Goal: Information Seeking & Learning: Learn about a topic

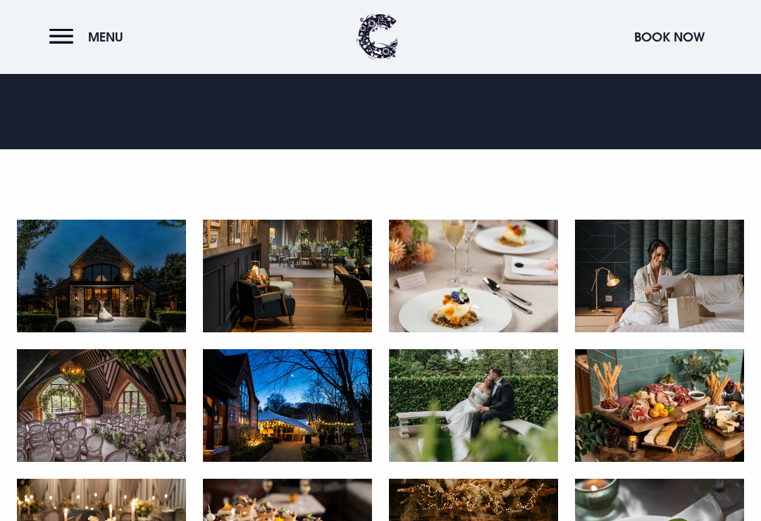
click at [87, 291] on img at bounding box center [101, 276] width 169 height 113
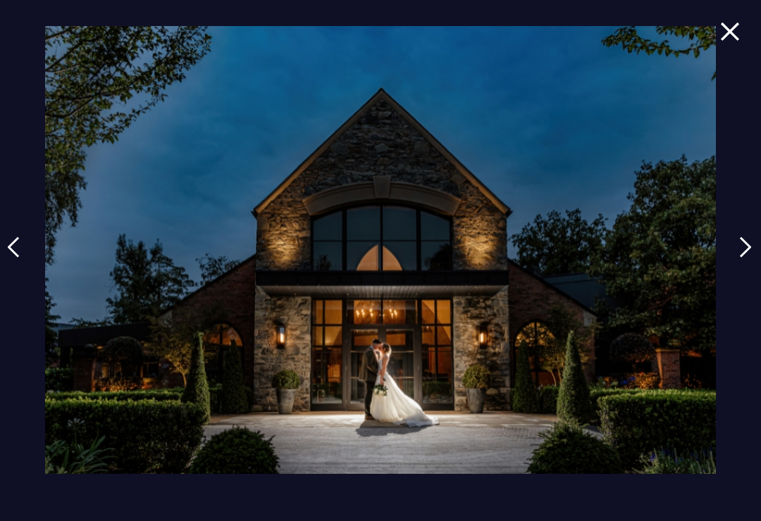
click at [748, 258] on img at bounding box center [745, 247] width 13 height 21
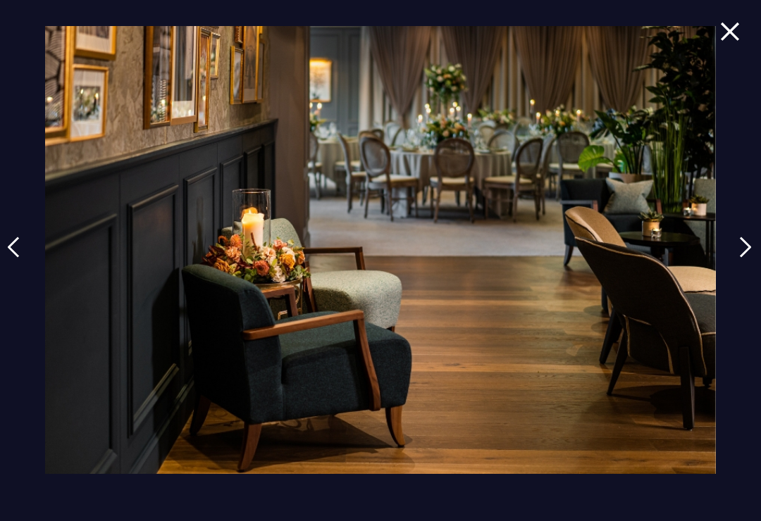
click at [751, 258] on img at bounding box center [745, 247] width 13 height 21
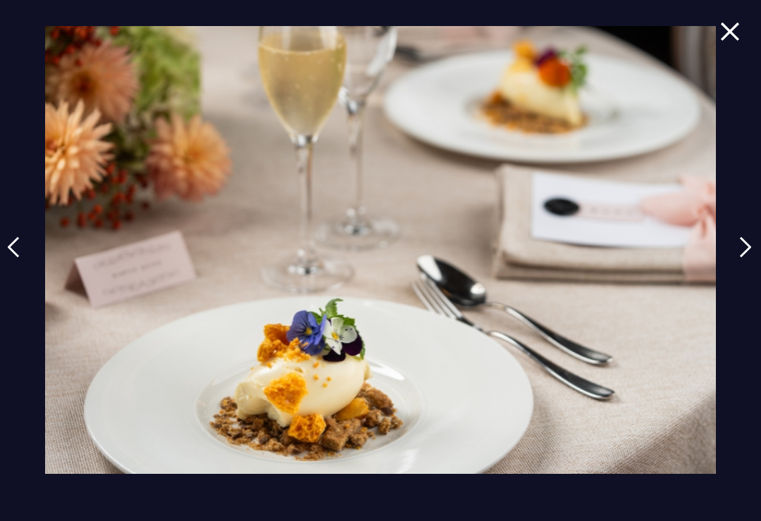
click at [751, 256] on img at bounding box center [745, 247] width 13 height 21
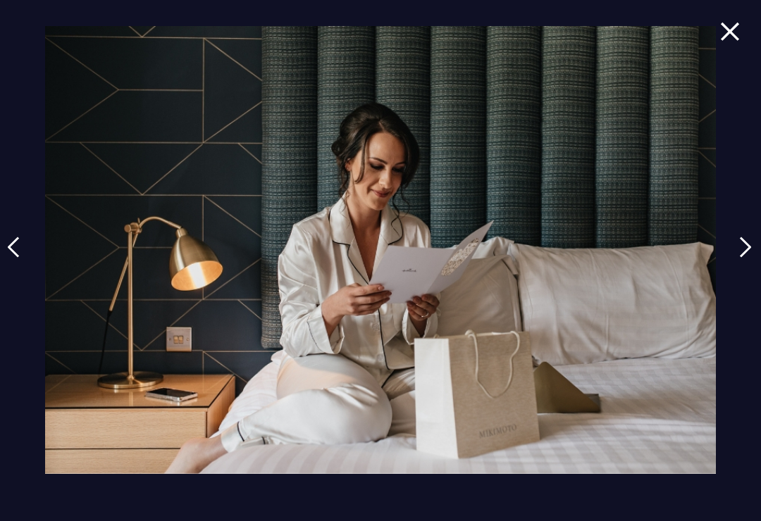
click at [751, 257] on img at bounding box center [745, 247] width 13 height 21
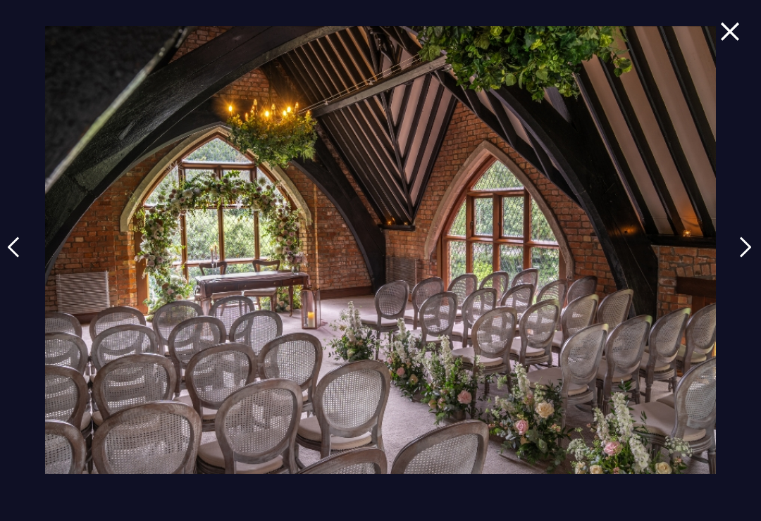
click at [751, 255] on img at bounding box center [745, 247] width 13 height 21
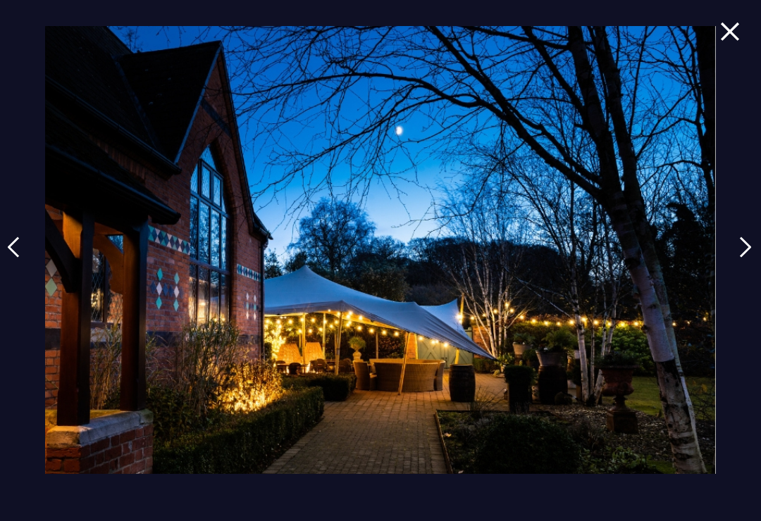
click at [747, 256] on img at bounding box center [745, 247] width 13 height 21
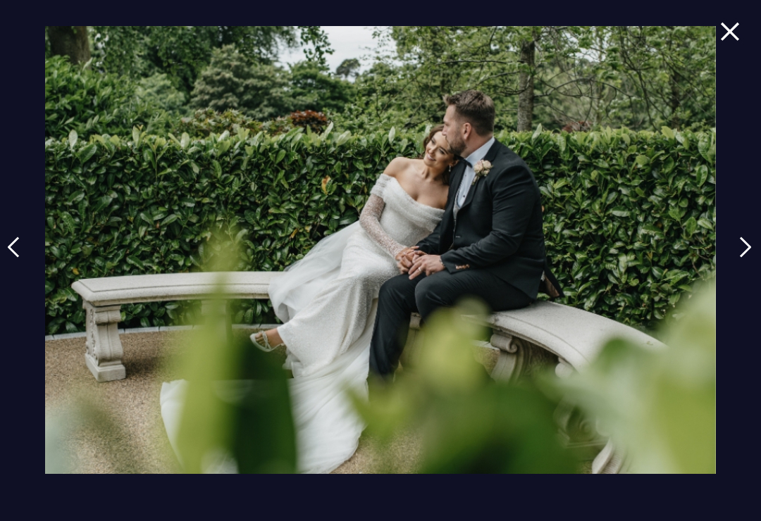
click at [746, 258] on img at bounding box center [745, 247] width 13 height 21
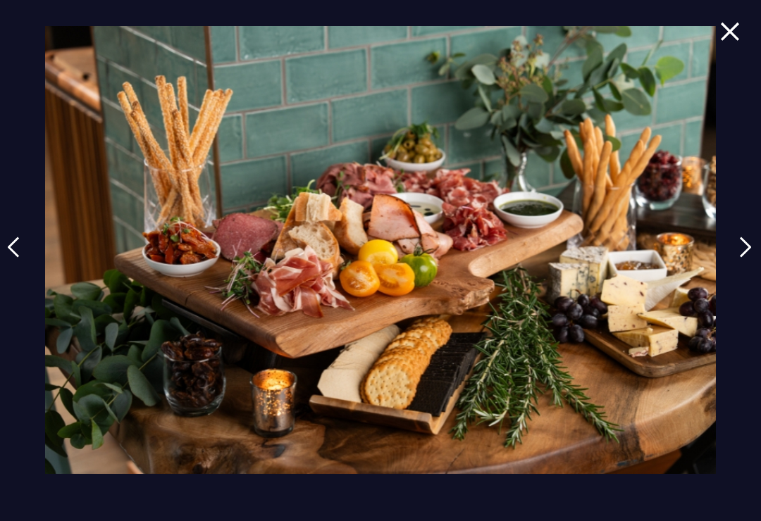
click at [757, 246] on link at bounding box center [744, 257] width 35 height 65
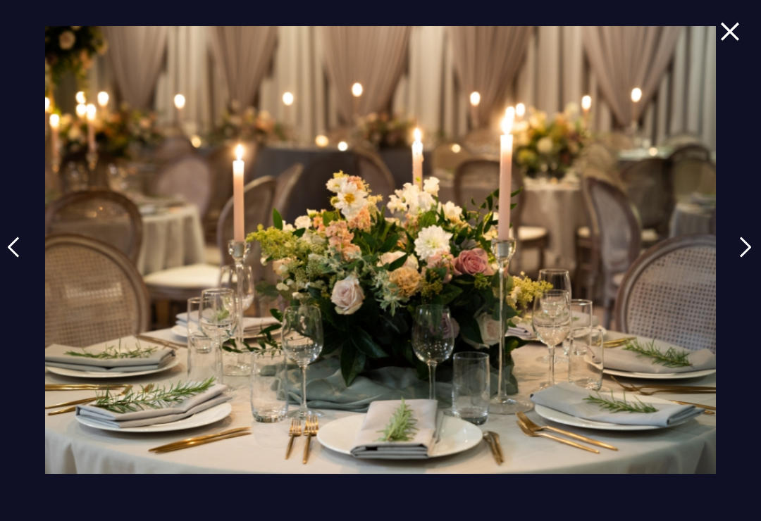
click at [751, 255] on img at bounding box center [745, 247] width 13 height 21
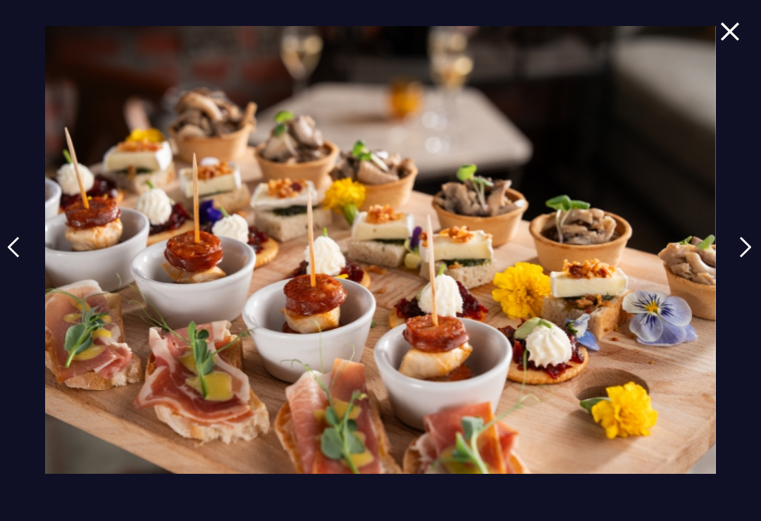
click at [751, 258] on img at bounding box center [745, 247] width 13 height 21
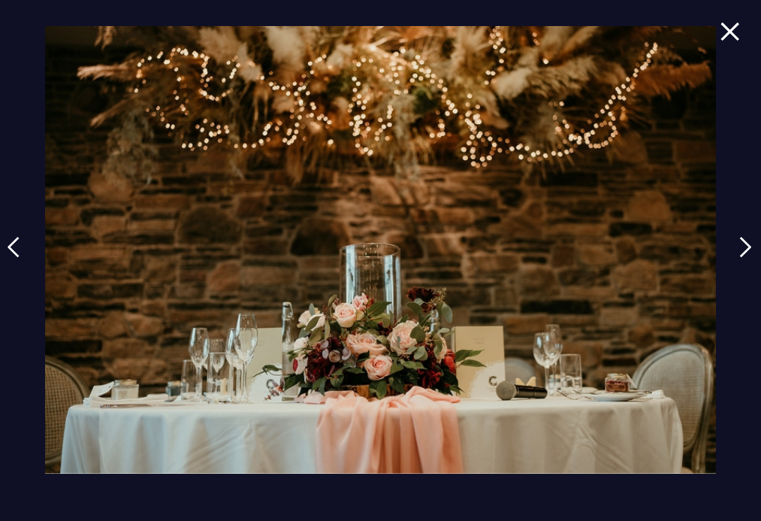
click at [747, 256] on img at bounding box center [745, 247] width 13 height 21
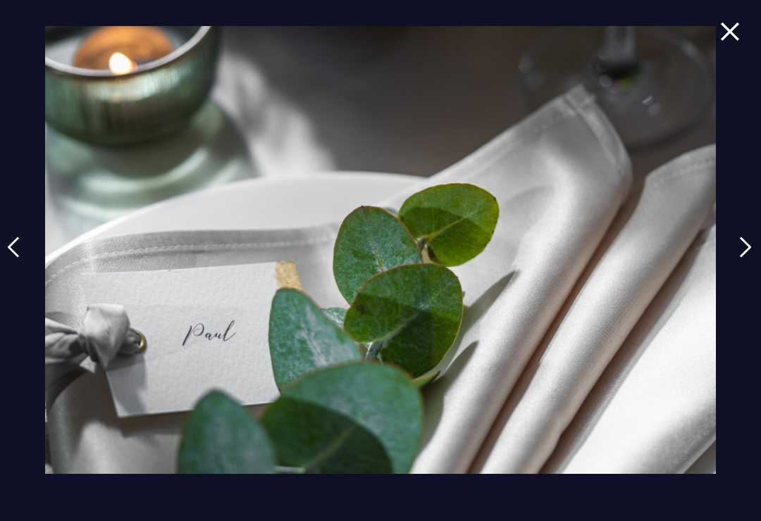
click at [751, 252] on img at bounding box center [745, 247] width 13 height 21
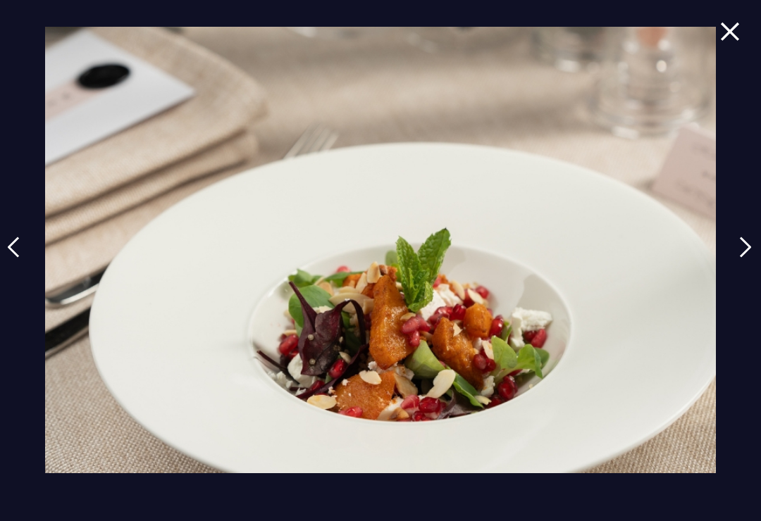
click at [751, 258] on img at bounding box center [745, 247] width 13 height 21
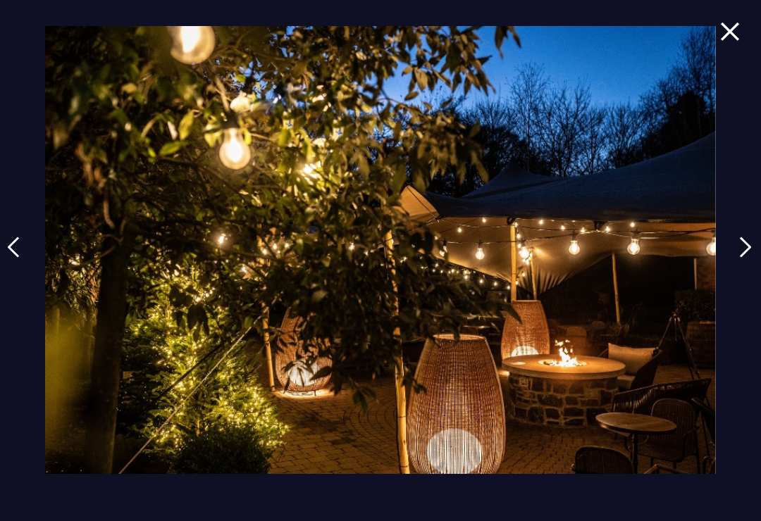
click at [747, 258] on img at bounding box center [745, 247] width 13 height 21
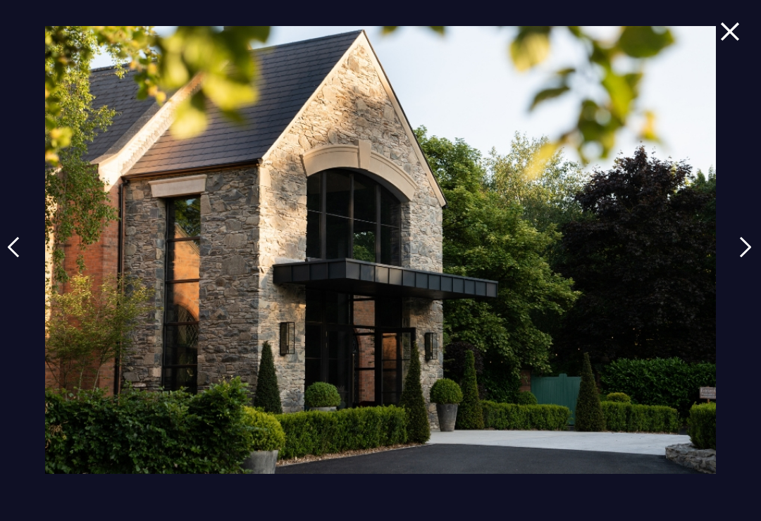
click at [751, 248] on img at bounding box center [745, 247] width 13 height 21
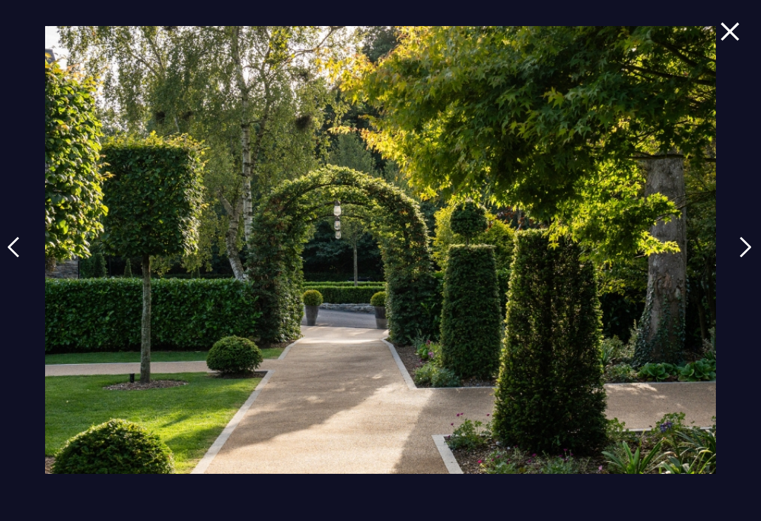
click at [751, 258] on img at bounding box center [745, 247] width 13 height 21
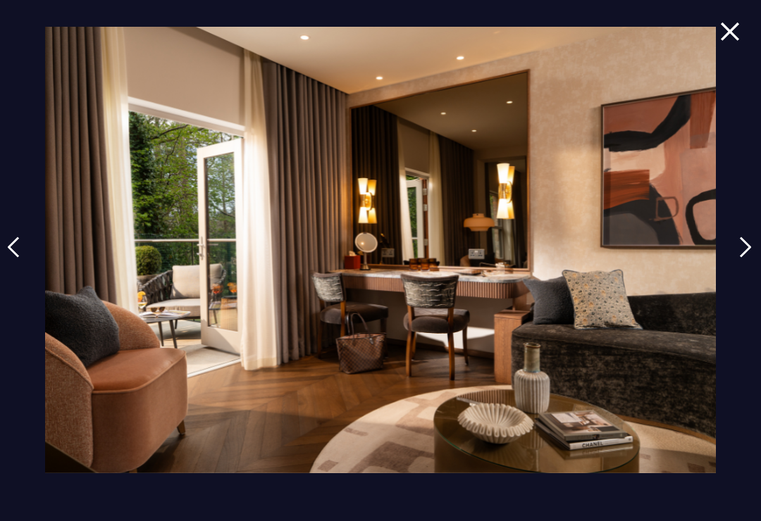
click at [749, 256] on img at bounding box center [745, 247] width 13 height 21
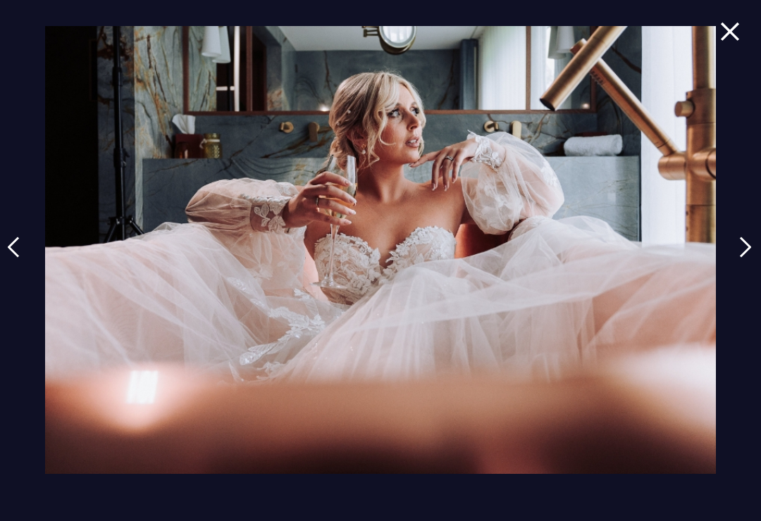
click at [751, 258] on img at bounding box center [745, 247] width 13 height 21
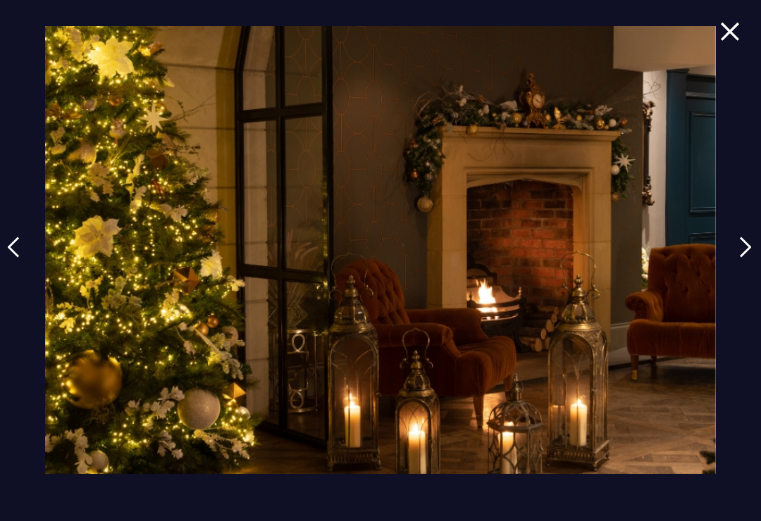
click at [751, 254] on img at bounding box center [745, 247] width 13 height 21
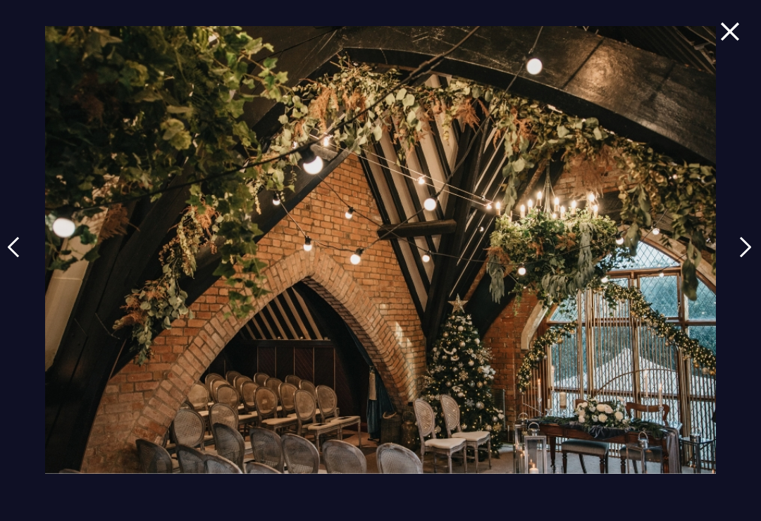
click at [751, 258] on img at bounding box center [745, 247] width 13 height 21
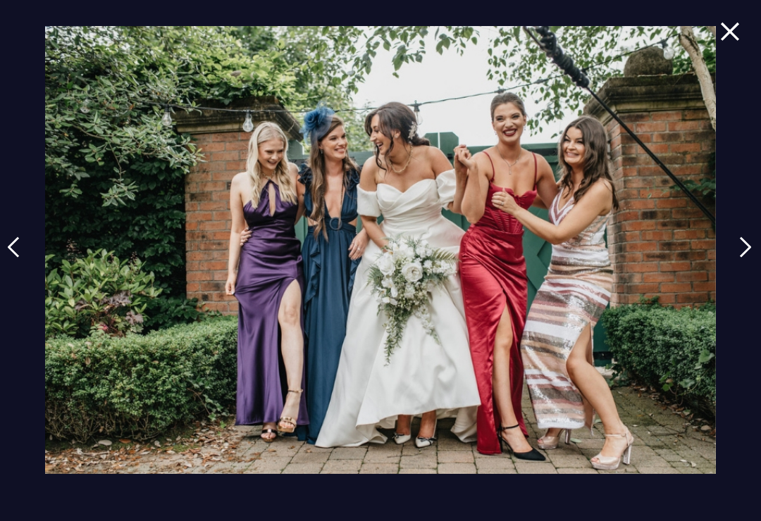
click at [750, 258] on img at bounding box center [745, 247] width 13 height 21
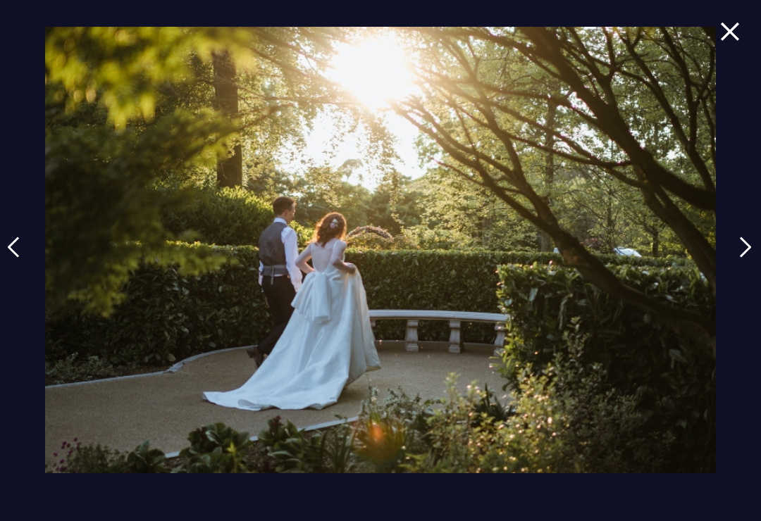
click at [751, 258] on img at bounding box center [745, 247] width 13 height 21
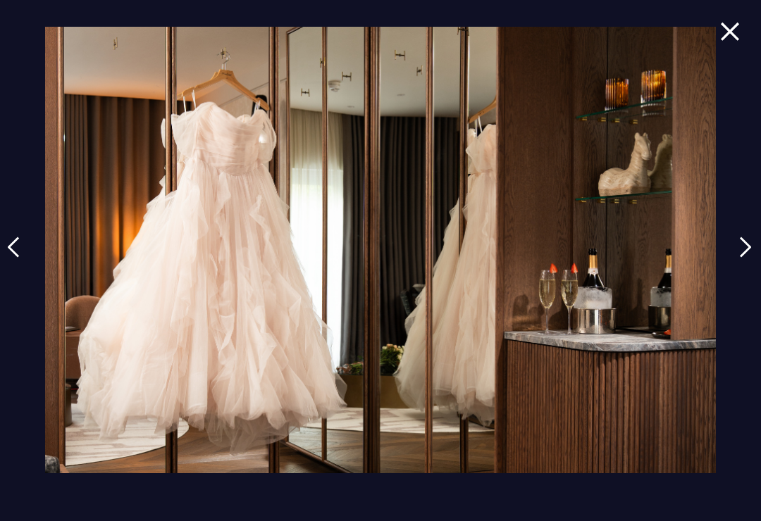
click at [751, 258] on img at bounding box center [745, 247] width 13 height 21
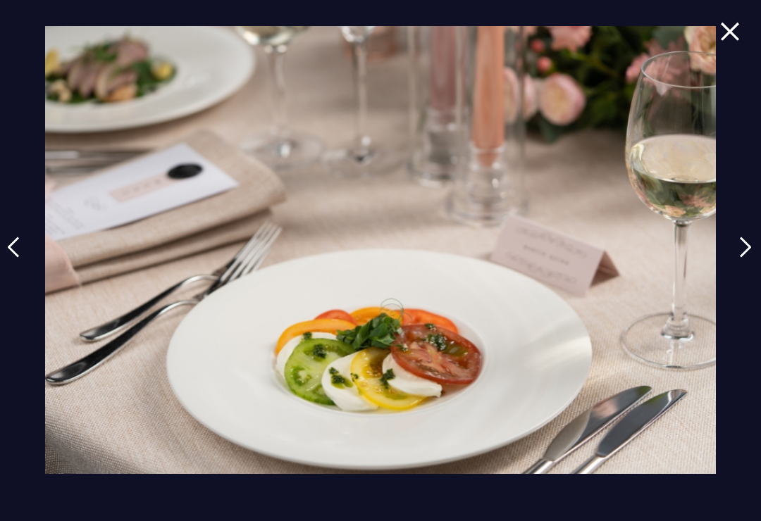
click at [751, 258] on img at bounding box center [745, 247] width 13 height 21
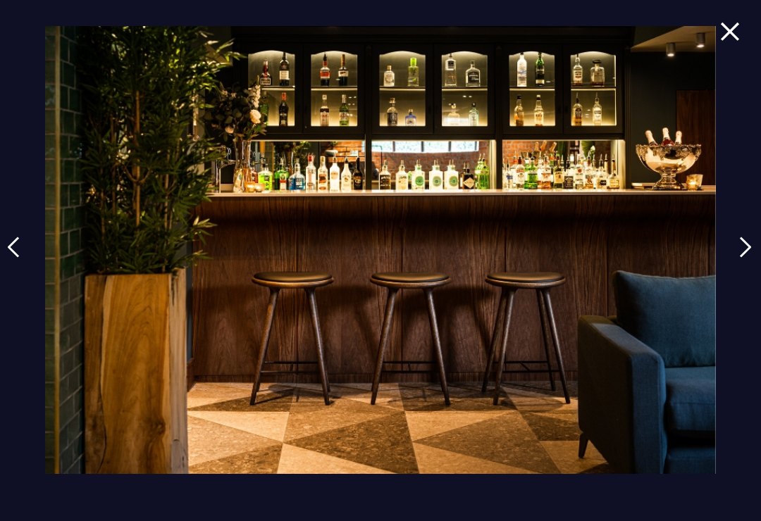
click at [751, 258] on img at bounding box center [745, 247] width 13 height 21
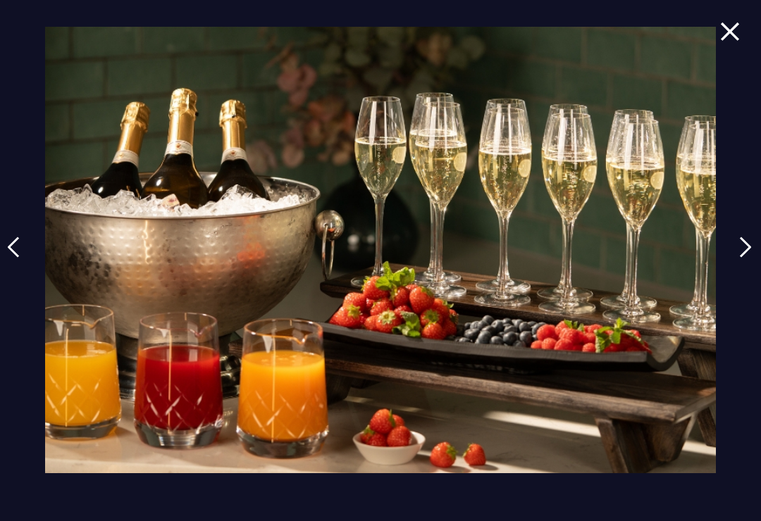
click at [751, 258] on img at bounding box center [745, 247] width 13 height 21
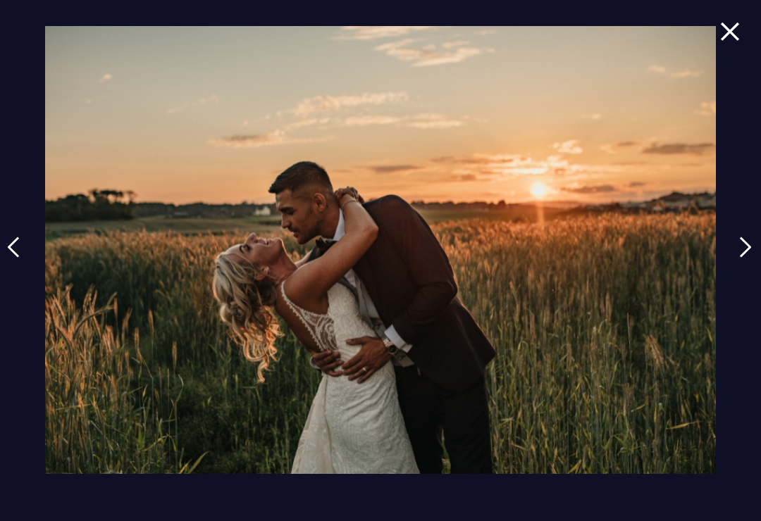
click at [751, 258] on img at bounding box center [745, 247] width 13 height 21
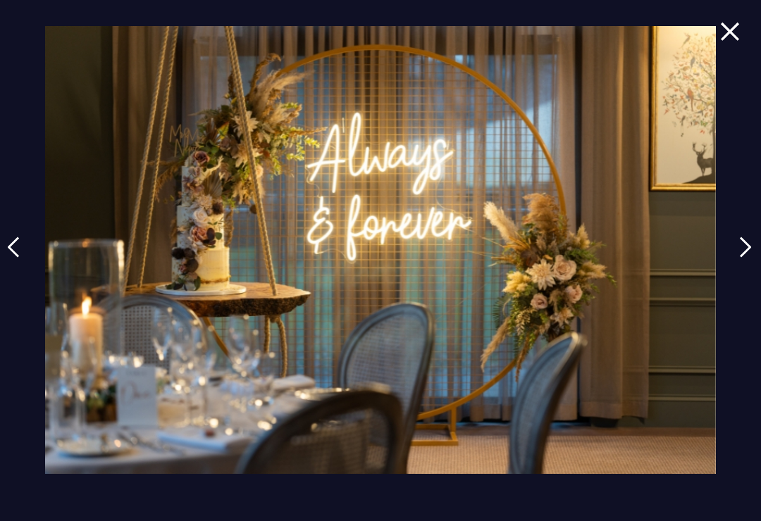
click at [750, 258] on img at bounding box center [745, 247] width 13 height 21
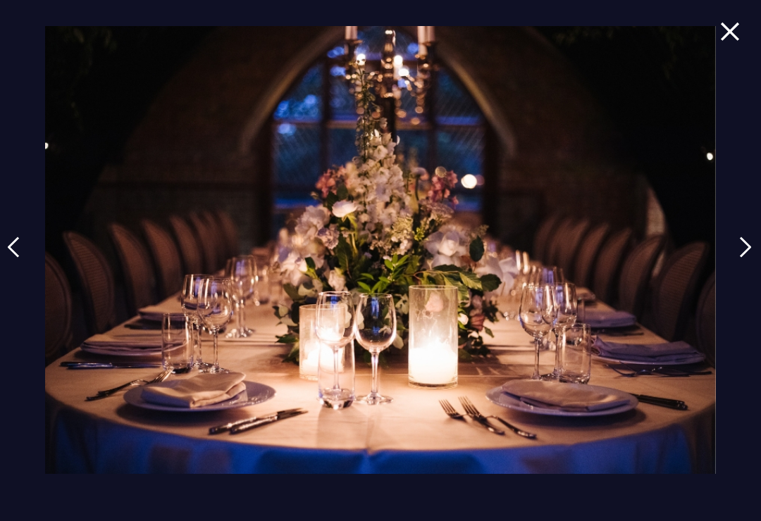
click at [751, 258] on img at bounding box center [745, 247] width 13 height 21
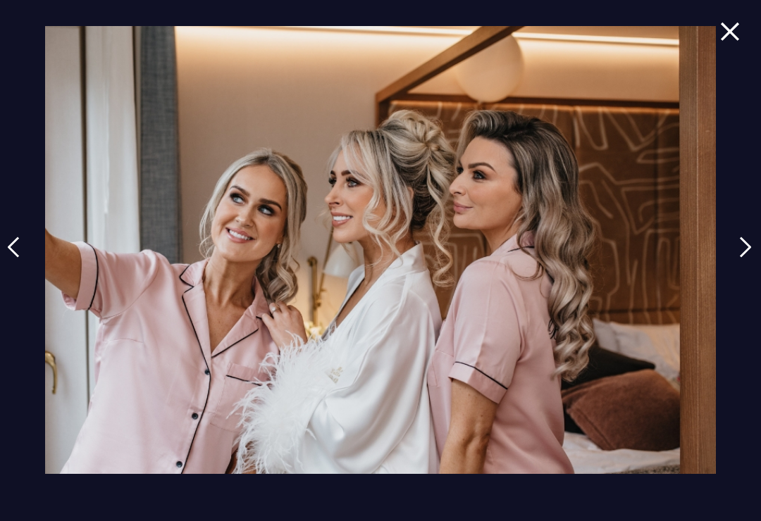
click at [751, 253] on img at bounding box center [745, 247] width 13 height 21
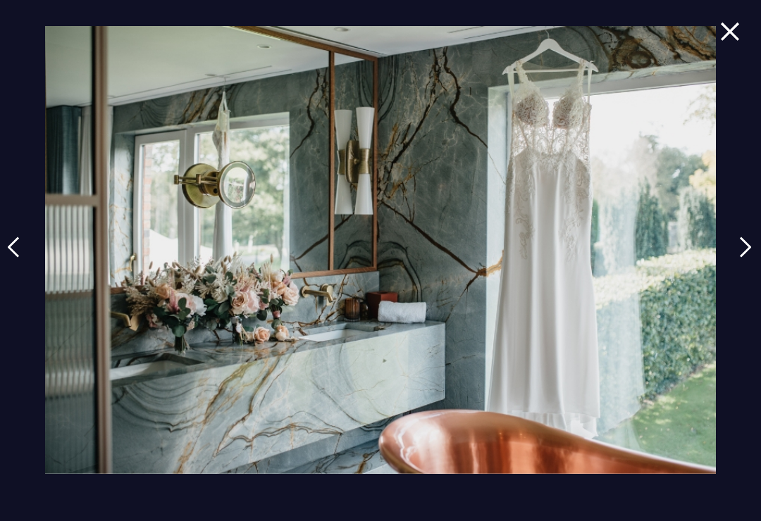
click at [751, 258] on img at bounding box center [745, 247] width 13 height 21
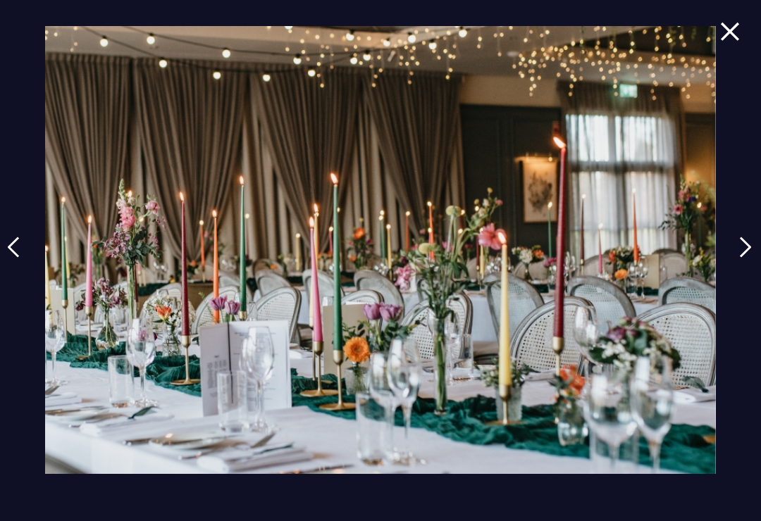
click at [751, 258] on img at bounding box center [745, 247] width 13 height 21
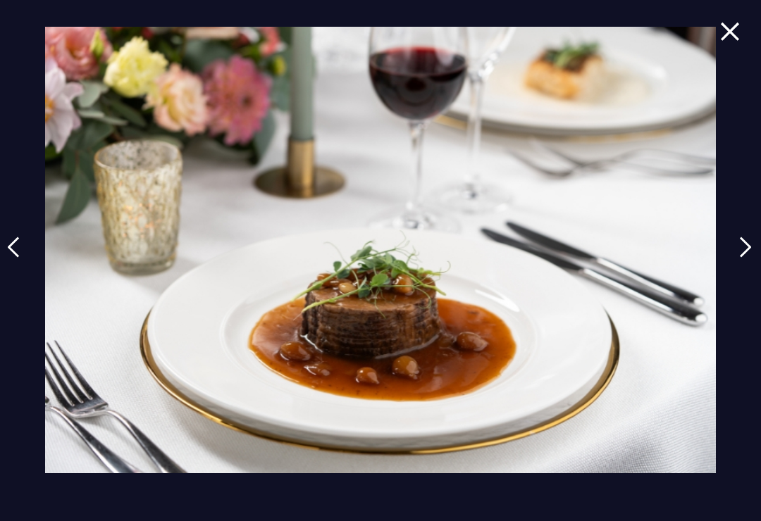
click at [749, 258] on img at bounding box center [745, 247] width 13 height 21
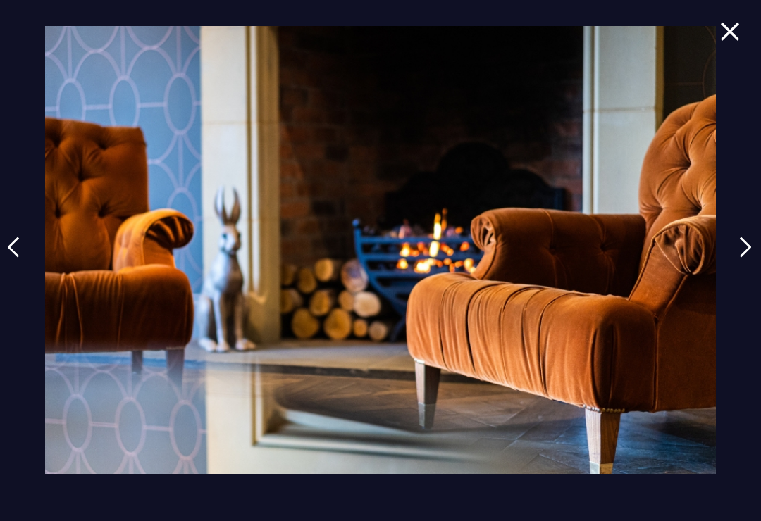
click at [749, 255] on img at bounding box center [745, 247] width 13 height 21
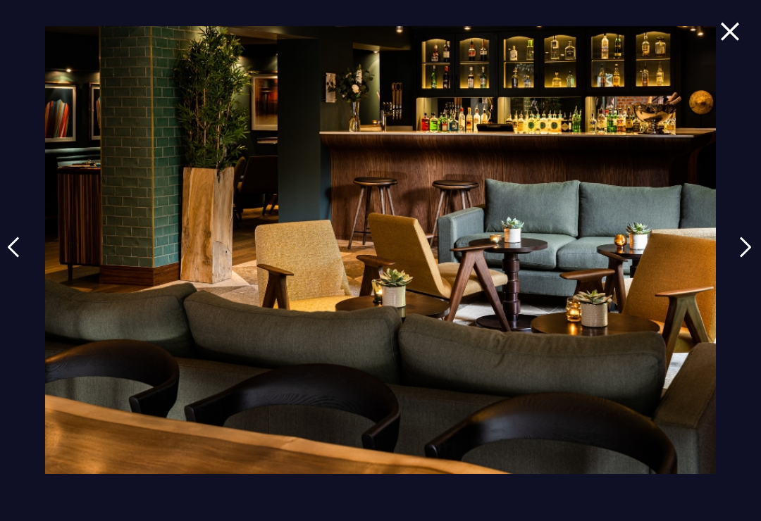
click at [749, 258] on img at bounding box center [745, 247] width 13 height 21
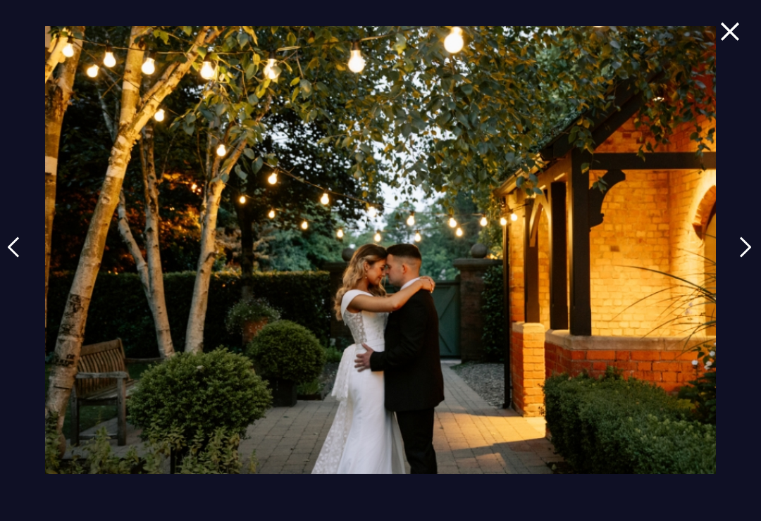
click at [751, 258] on img at bounding box center [745, 247] width 13 height 21
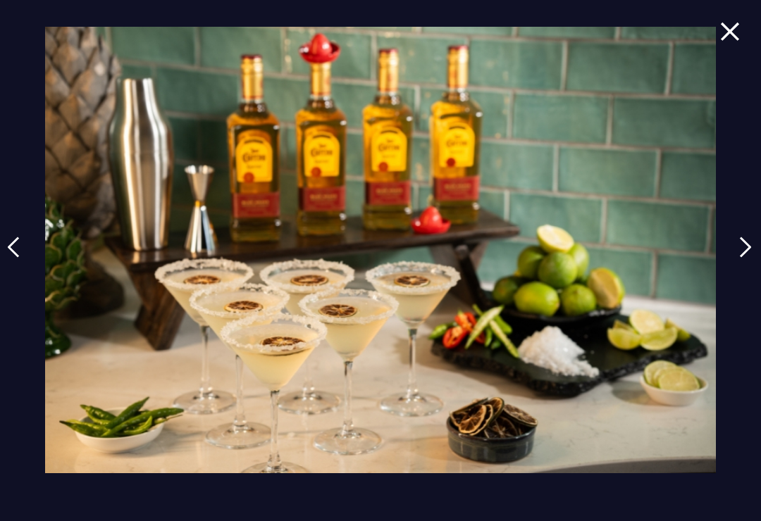
click at [751, 258] on img at bounding box center [745, 247] width 13 height 21
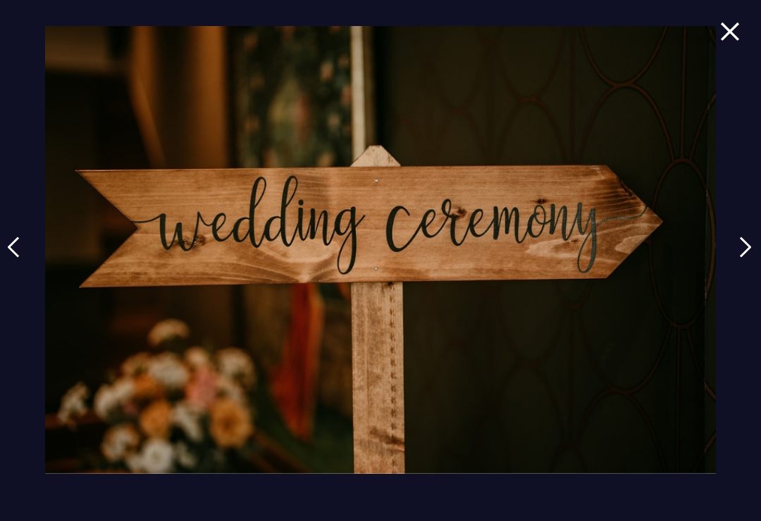
click at [751, 258] on img at bounding box center [745, 247] width 13 height 21
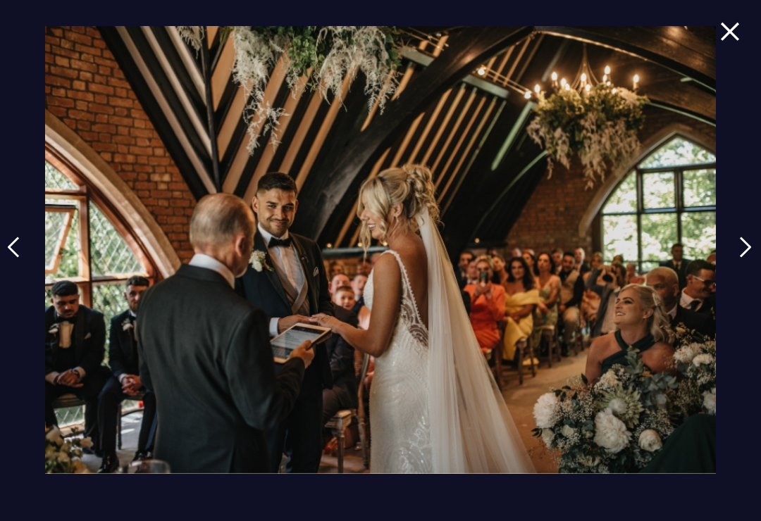
click at [747, 258] on img at bounding box center [745, 247] width 13 height 21
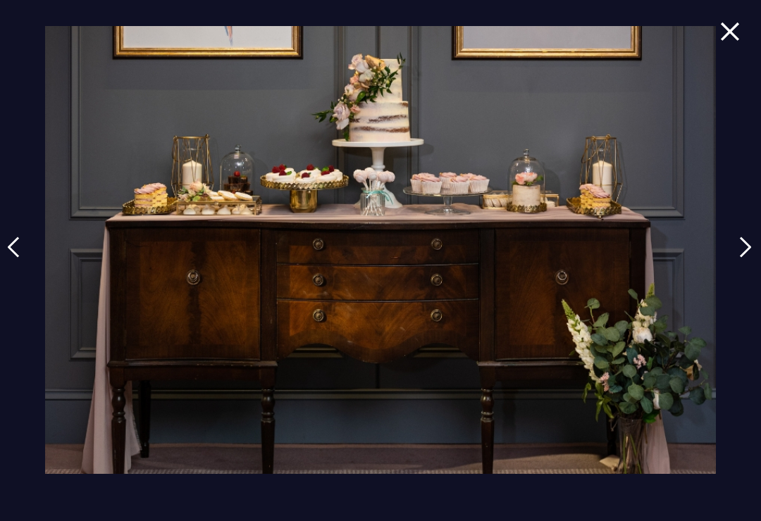
click at [750, 258] on img at bounding box center [745, 247] width 13 height 21
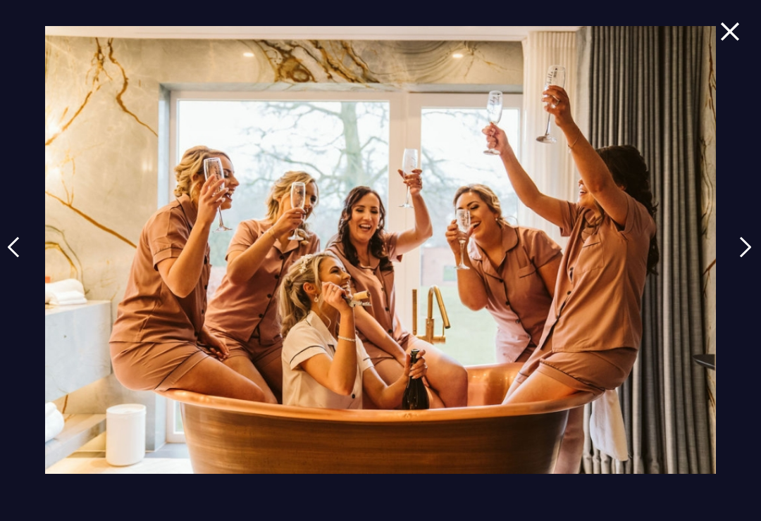
click at [751, 258] on img at bounding box center [745, 247] width 13 height 21
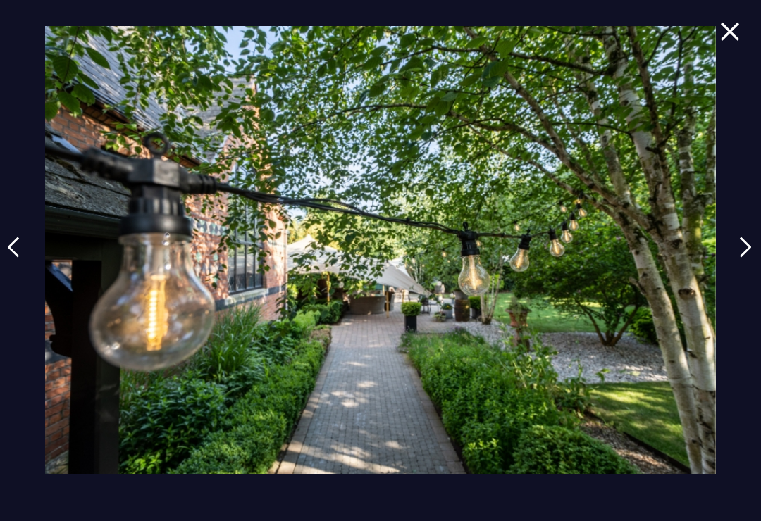
click at [751, 258] on img at bounding box center [745, 247] width 13 height 21
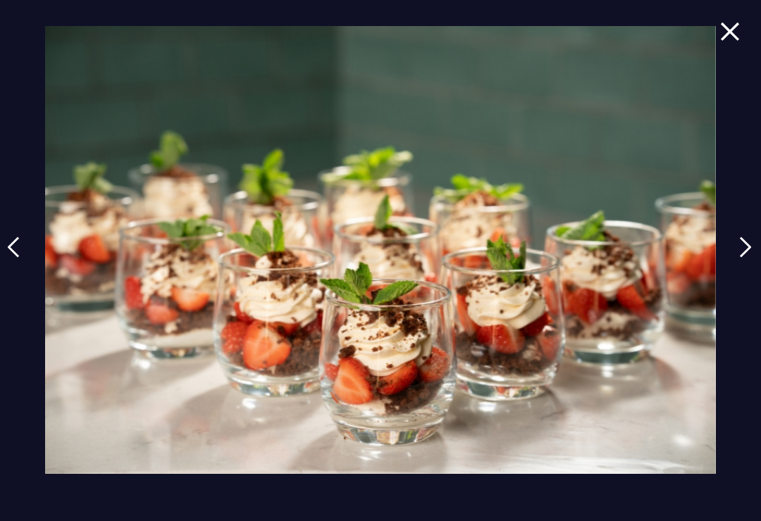
click at [751, 258] on img at bounding box center [745, 247] width 13 height 21
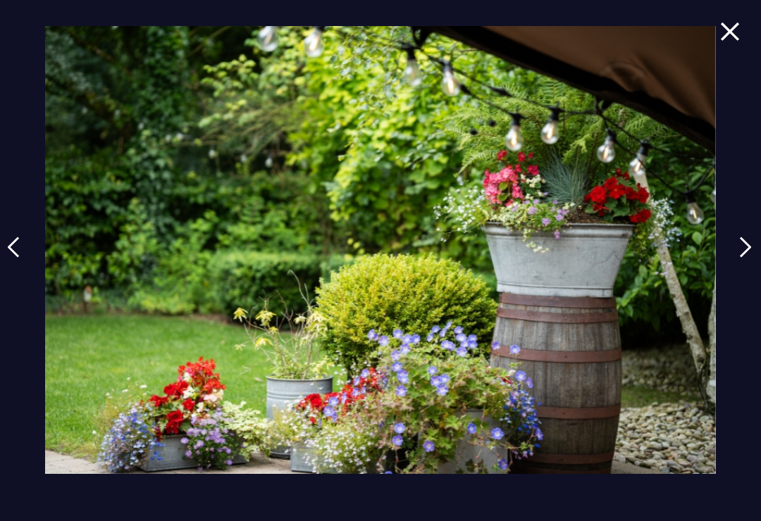
click at [751, 258] on img at bounding box center [745, 247] width 13 height 21
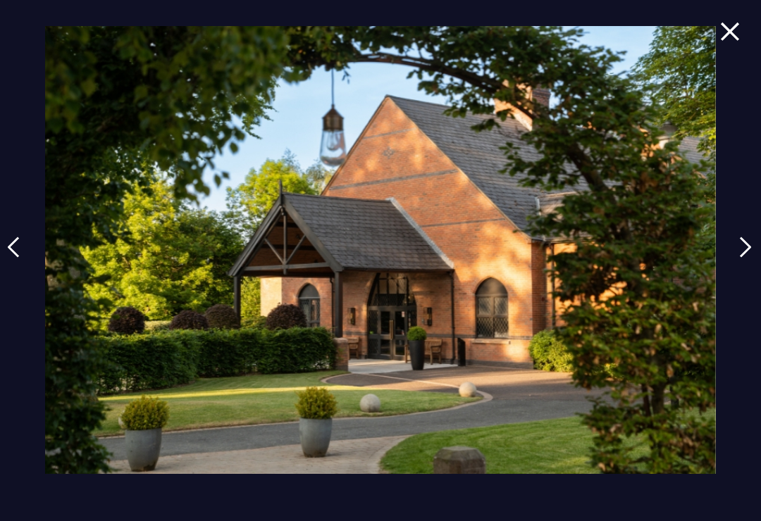
click at [751, 258] on img at bounding box center [745, 247] width 13 height 21
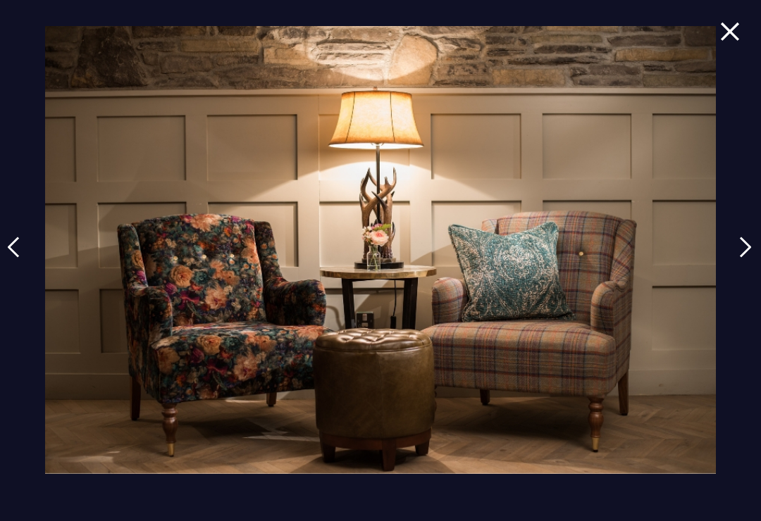
click at [751, 258] on img at bounding box center [745, 247] width 13 height 21
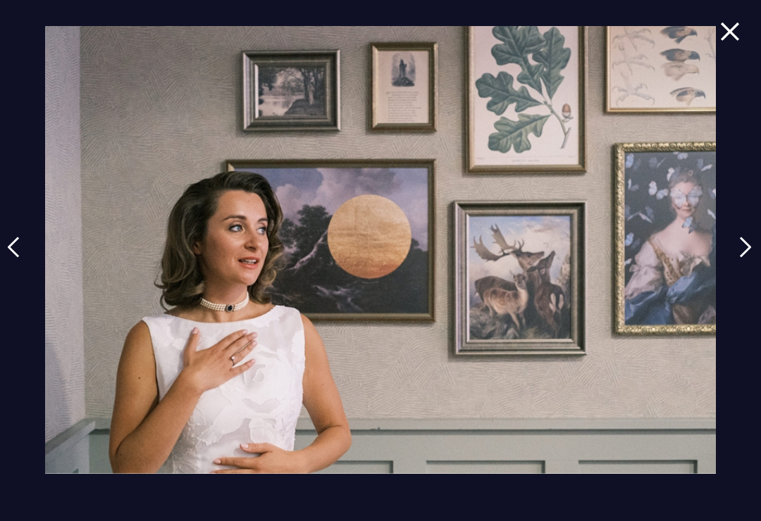
click at [751, 258] on img at bounding box center [745, 247] width 13 height 21
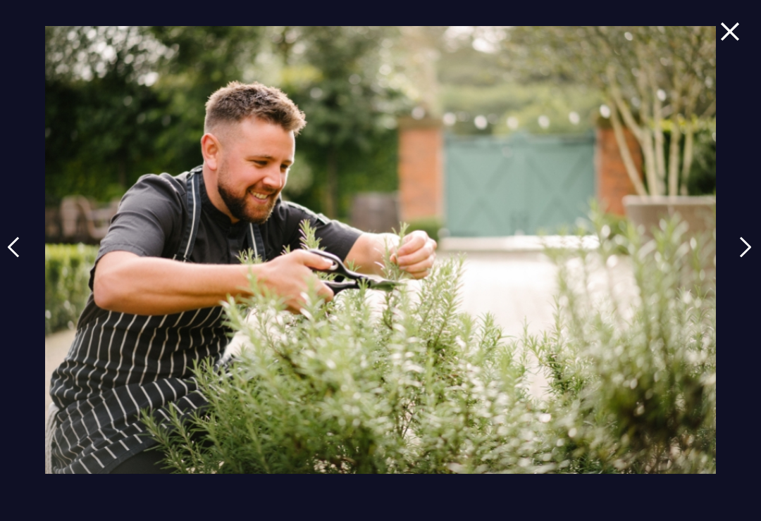
click at [750, 258] on img at bounding box center [745, 247] width 13 height 21
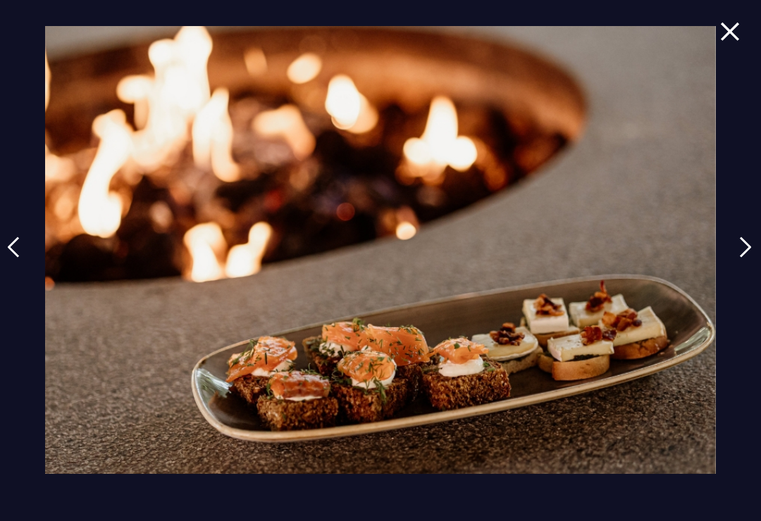
click at [751, 258] on img at bounding box center [745, 247] width 13 height 21
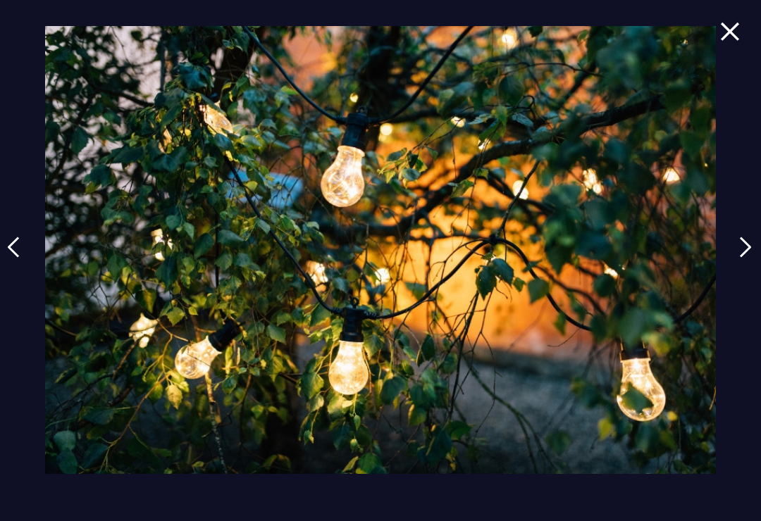
click at [751, 257] on img at bounding box center [745, 247] width 13 height 21
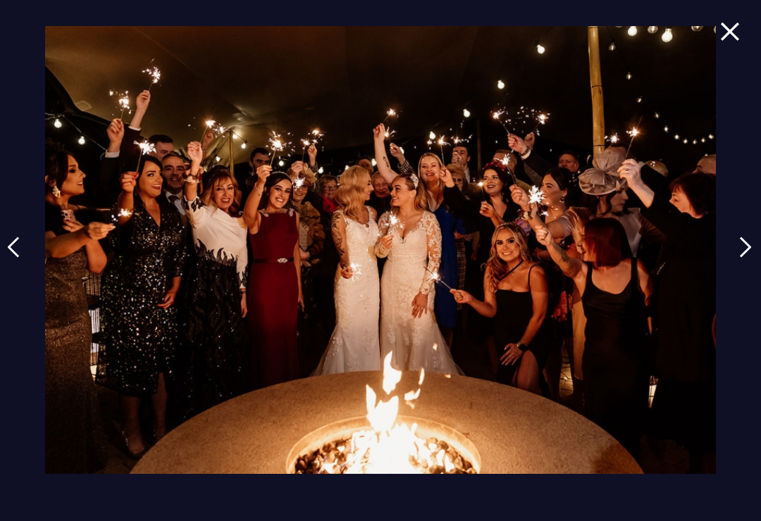
click at [751, 258] on img at bounding box center [745, 247] width 13 height 21
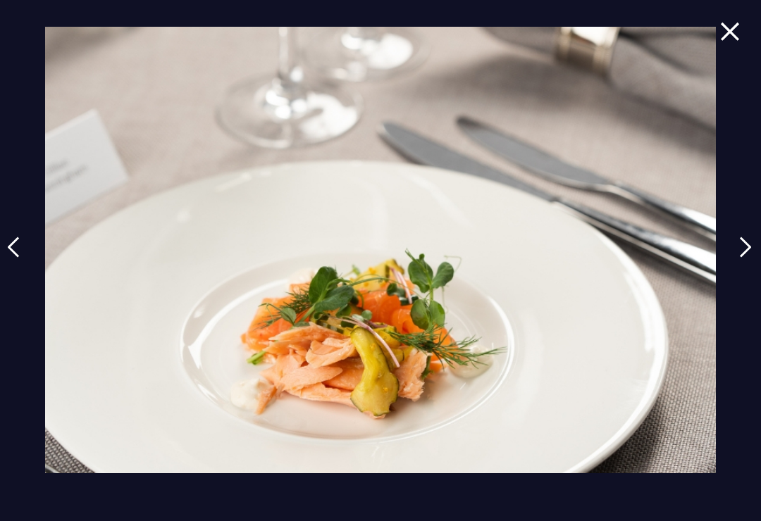
click at [751, 258] on img at bounding box center [745, 247] width 13 height 21
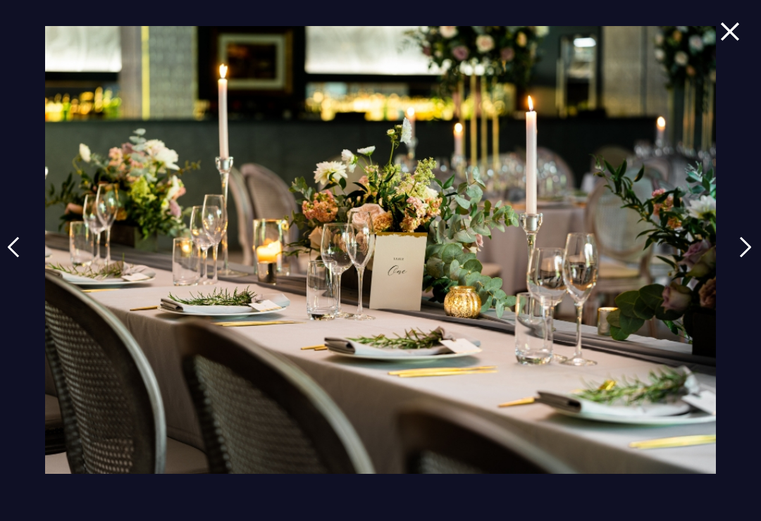
click at [749, 258] on img at bounding box center [745, 247] width 13 height 21
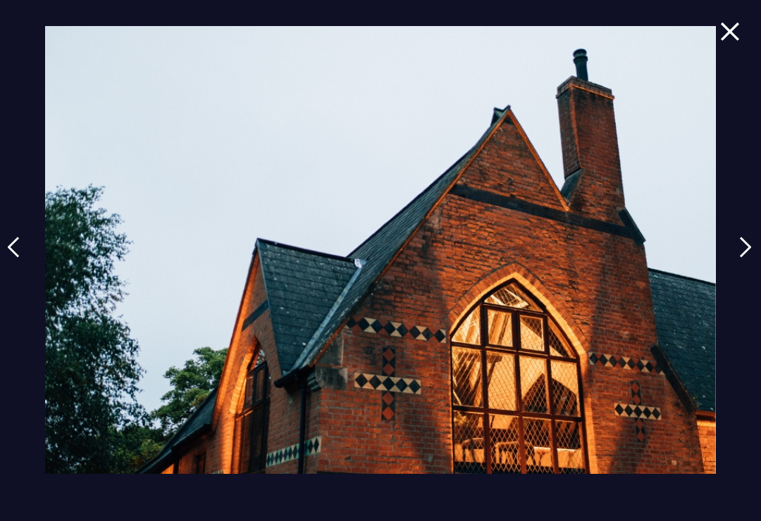
click at [751, 256] on img at bounding box center [745, 247] width 13 height 21
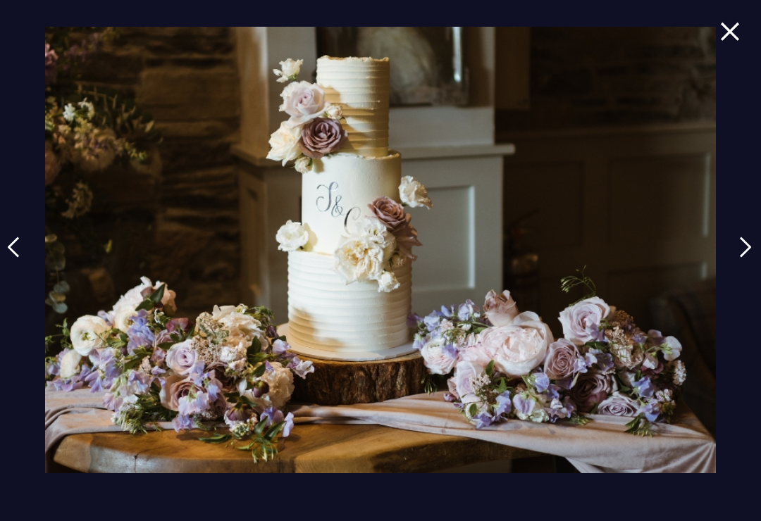
click at [751, 258] on img at bounding box center [745, 247] width 13 height 21
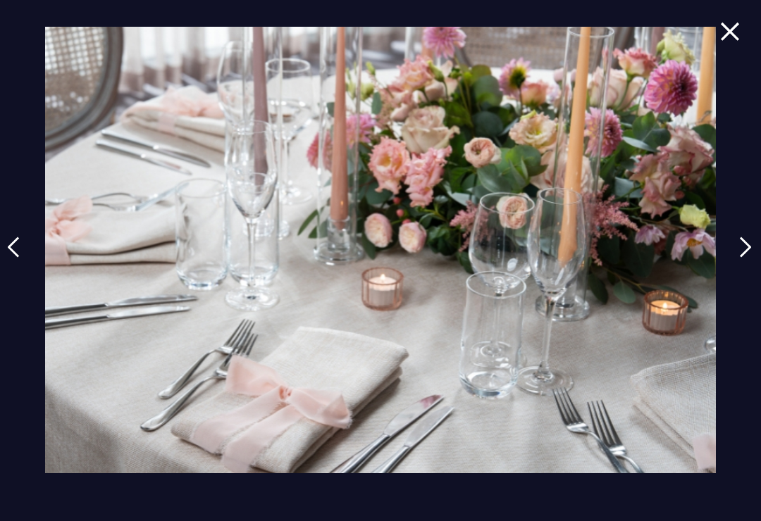
click at [751, 258] on img at bounding box center [745, 247] width 13 height 21
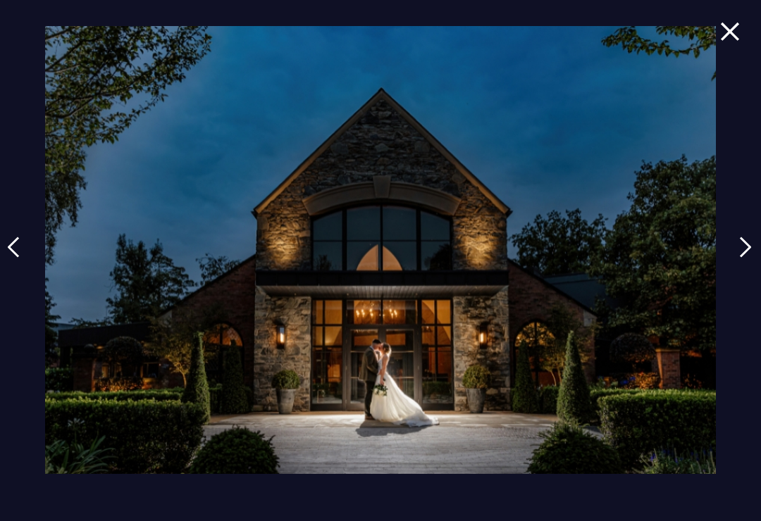
click at [751, 258] on img at bounding box center [745, 247] width 13 height 21
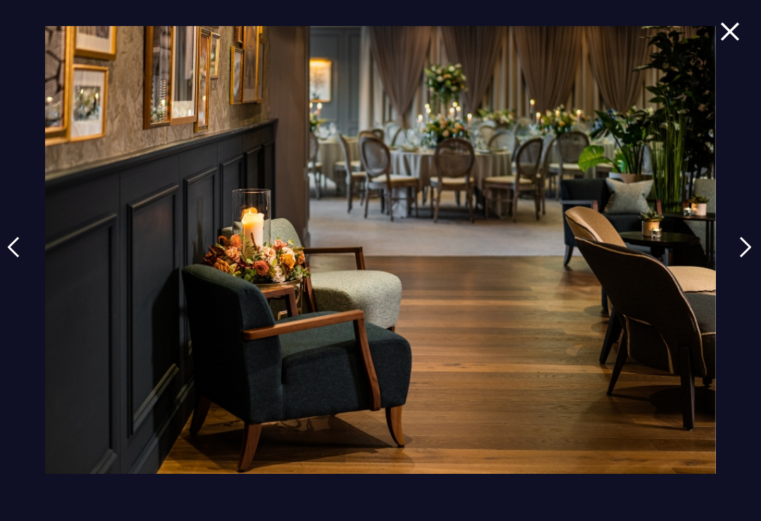
click at [751, 258] on img at bounding box center [745, 247] width 13 height 21
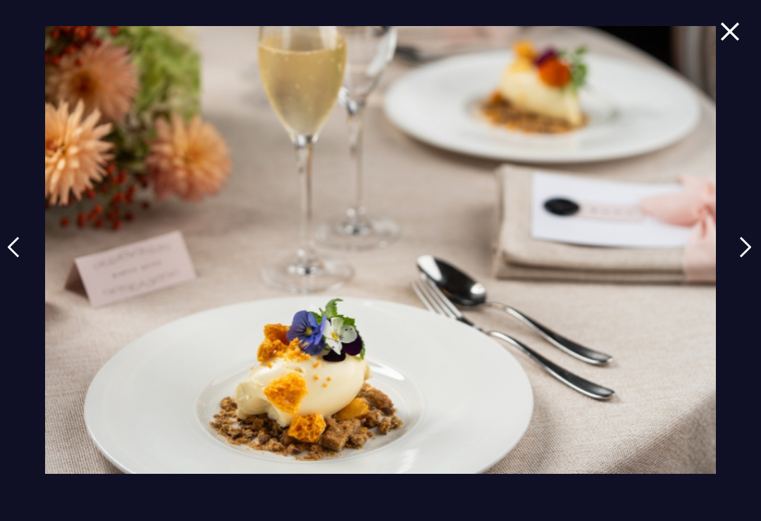
click at [751, 258] on img at bounding box center [745, 247] width 13 height 21
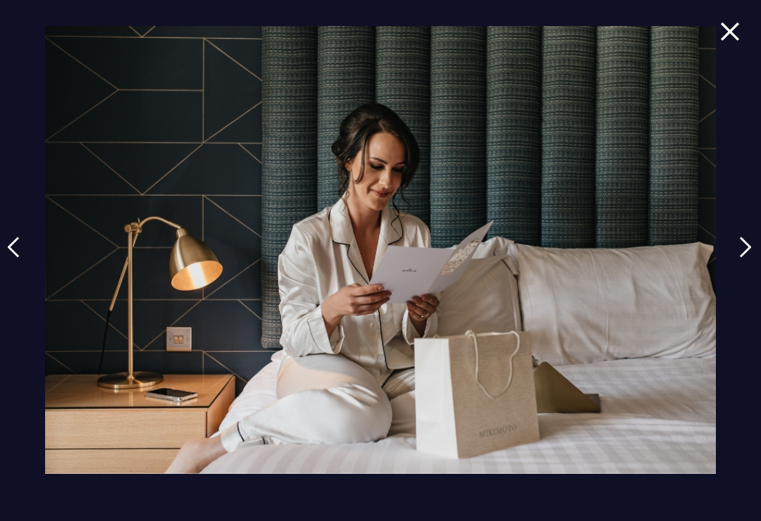
click at [751, 258] on img at bounding box center [745, 247] width 13 height 21
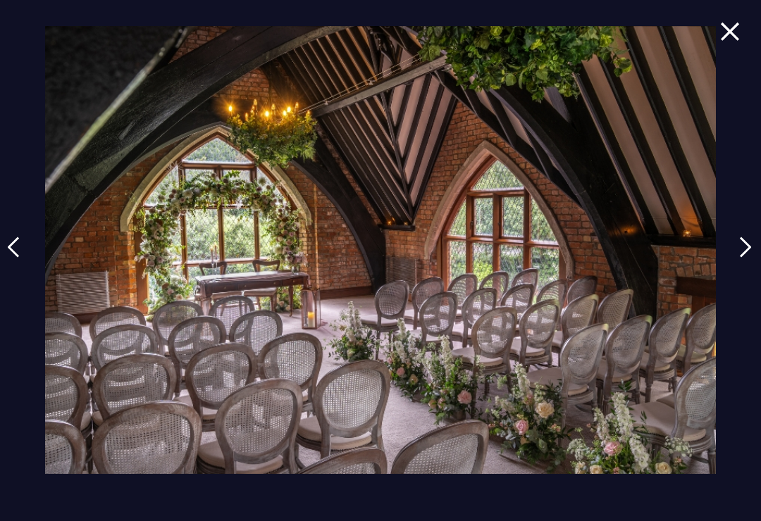
click at [751, 258] on img at bounding box center [745, 247] width 13 height 21
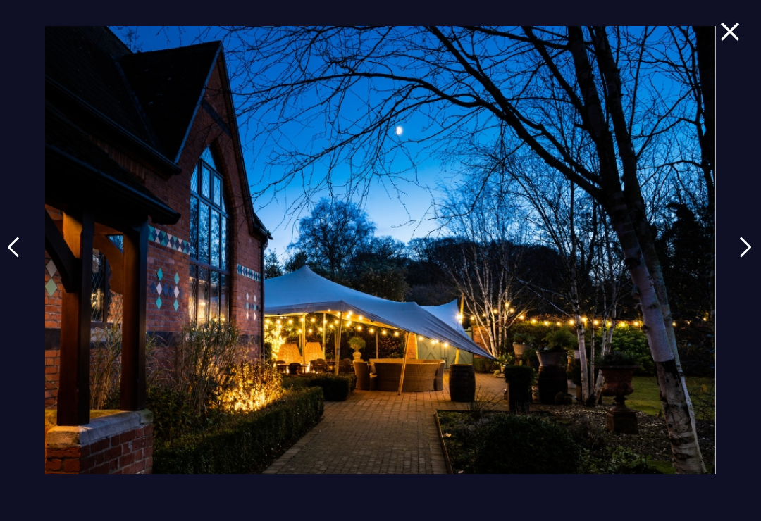
click at [750, 23] on div at bounding box center [380, 260] width 761 height 521
click at [732, 25] on img at bounding box center [730, 31] width 20 height 19
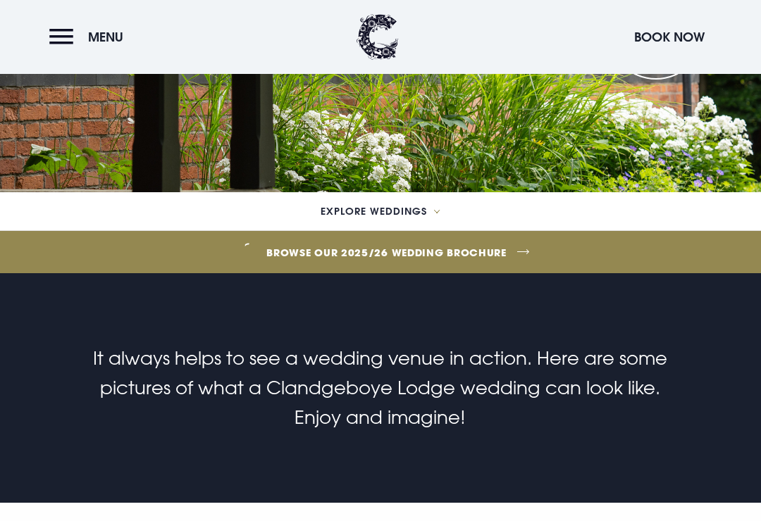
scroll to position [208, 0]
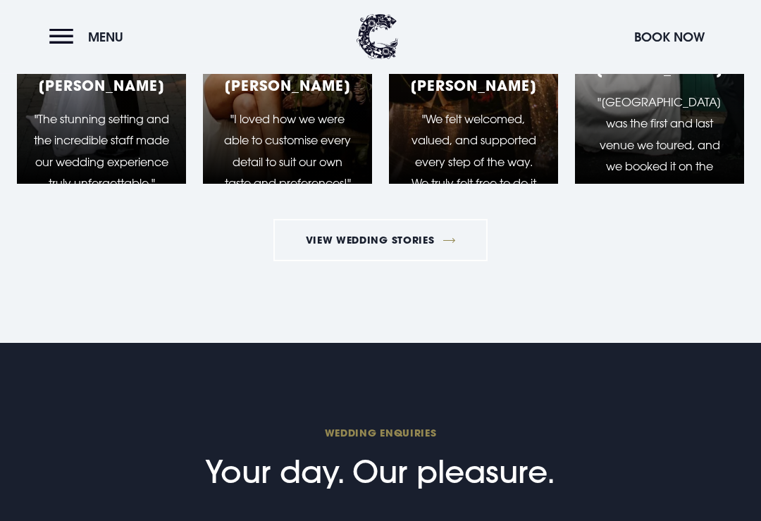
scroll to position [1882, 0]
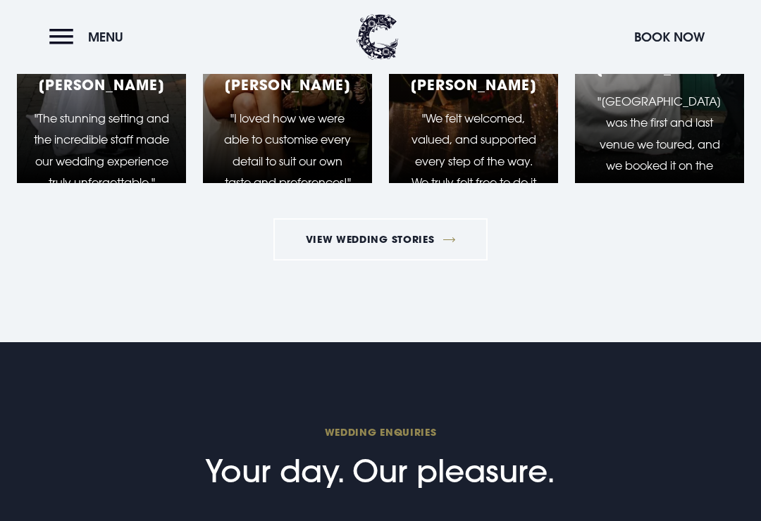
click at [311, 251] on link "View Wedding Stories" at bounding box center [380, 239] width 214 height 42
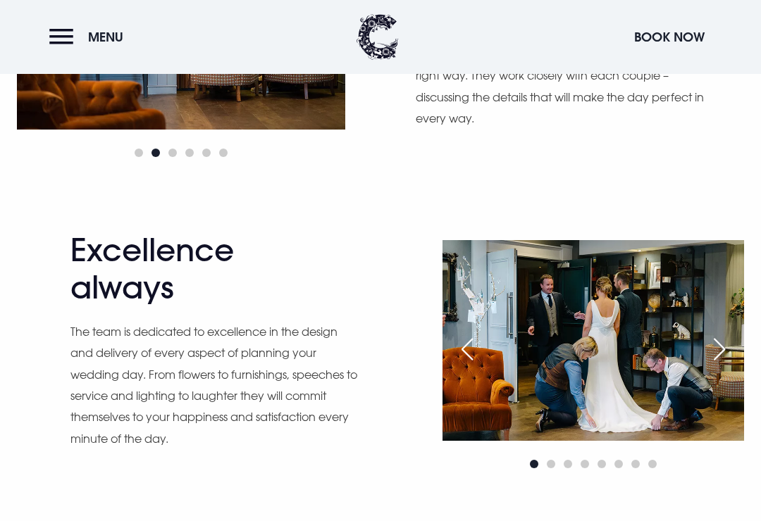
scroll to position [958, 0]
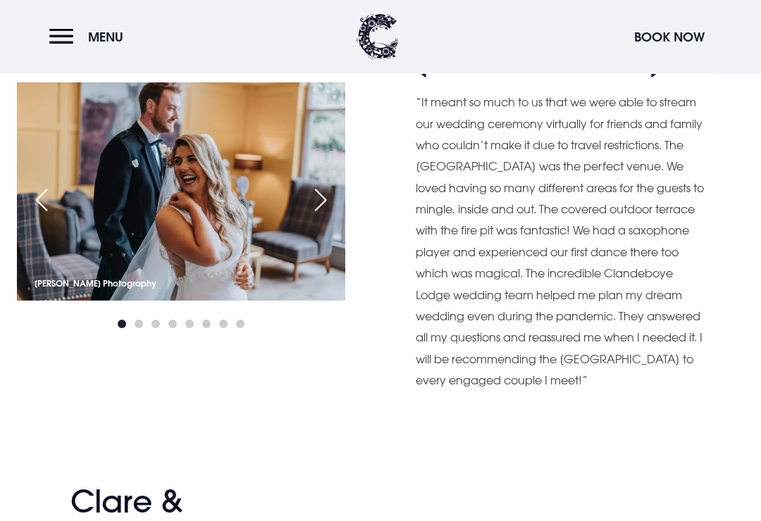
scroll to position [8341, 0]
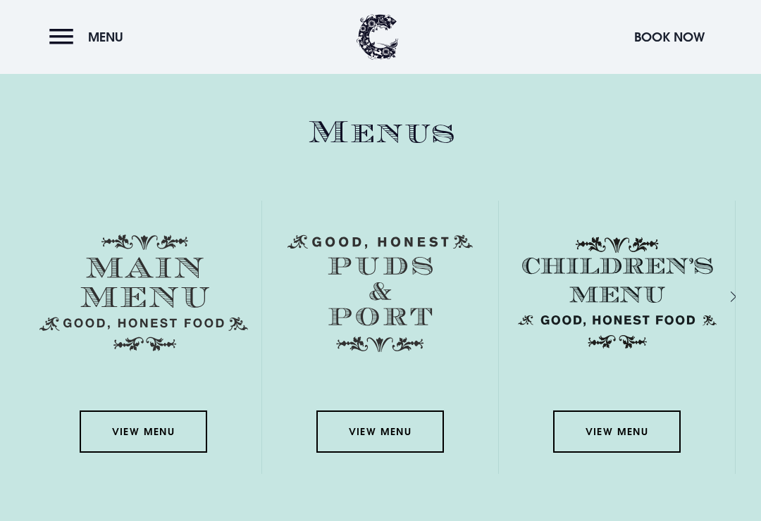
scroll to position [1908, 0]
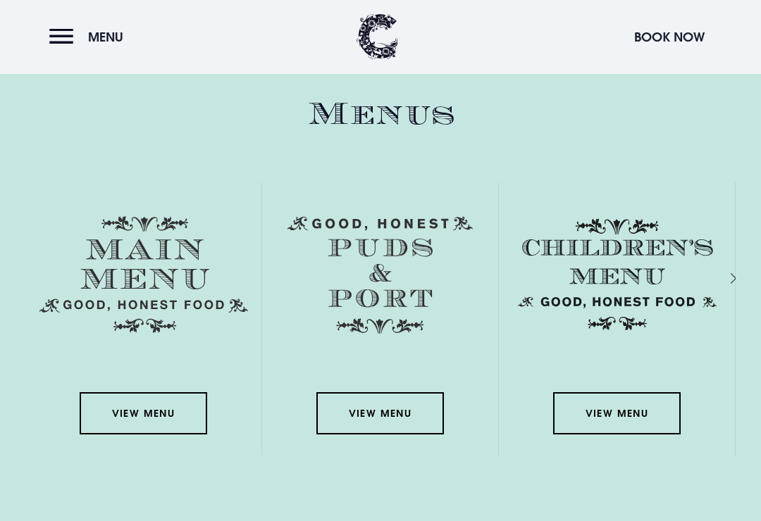
click at [135, 303] on img at bounding box center [143, 275] width 208 height 117
click at [167, 435] on link "View Menu" at bounding box center [143, 414] width 127 height 42
click at [598, 435] on link "View Menu" at bounding box center [616, 414] width 127 height 42
click at [361, 313] on img at bounding box center [379, 276] width 185 height 118
click at [353, 434] on link "View Menu" at bounding box center [379, 414] width 127 height 42
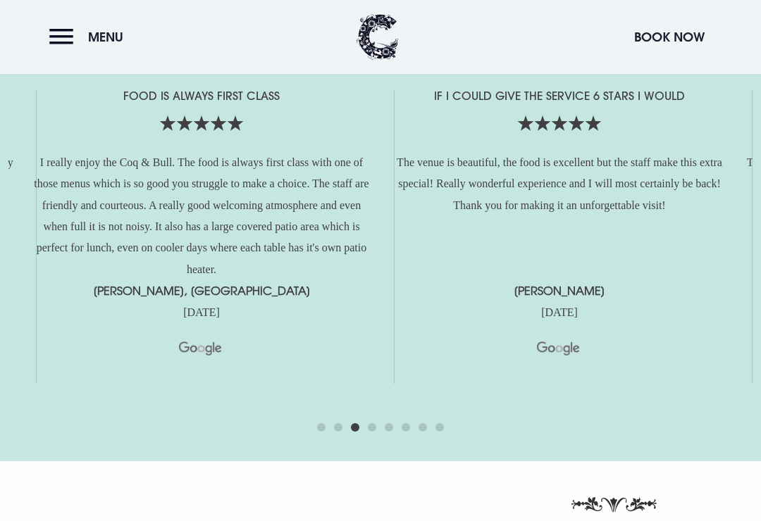
scroll to position [3007, 0]
